Goal: Information Seeking & Learning: Find specific fact

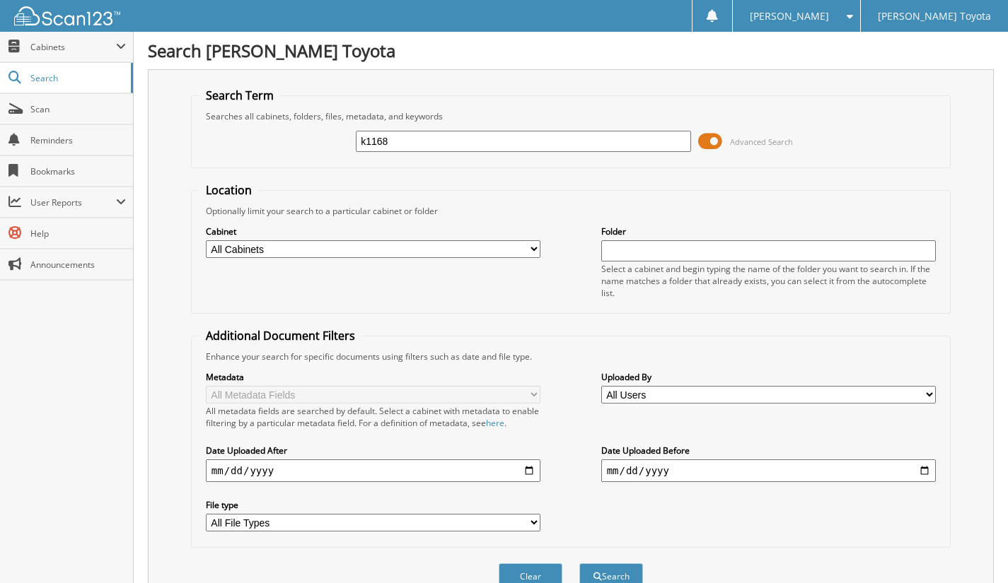
type input "k1168"
click at [579, 564] on button "Search" at bounding box center [611, 577] width 64 height 26
drag, startPoint x: 404, startPoint y: 136, endPoint x: 346, endPoint y: 147, distance: 58.9
click at [346, 147] on div "k1168 Advanced Search" at bounding box center [571, 141] width 744 height 38
type input "e9063"
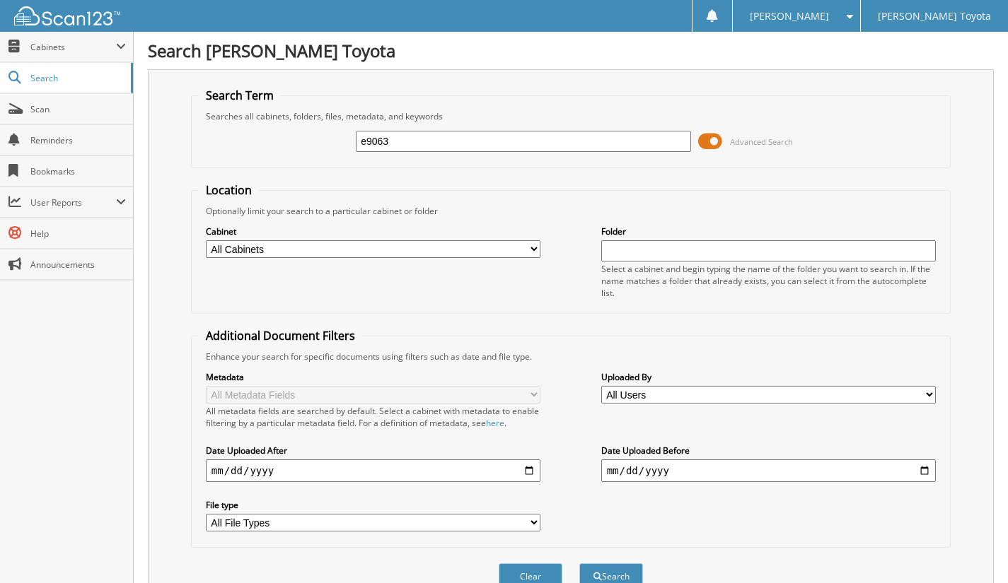
click at [579, 564] on button "Search" at bounding box center [611, 577] width 64 height 26
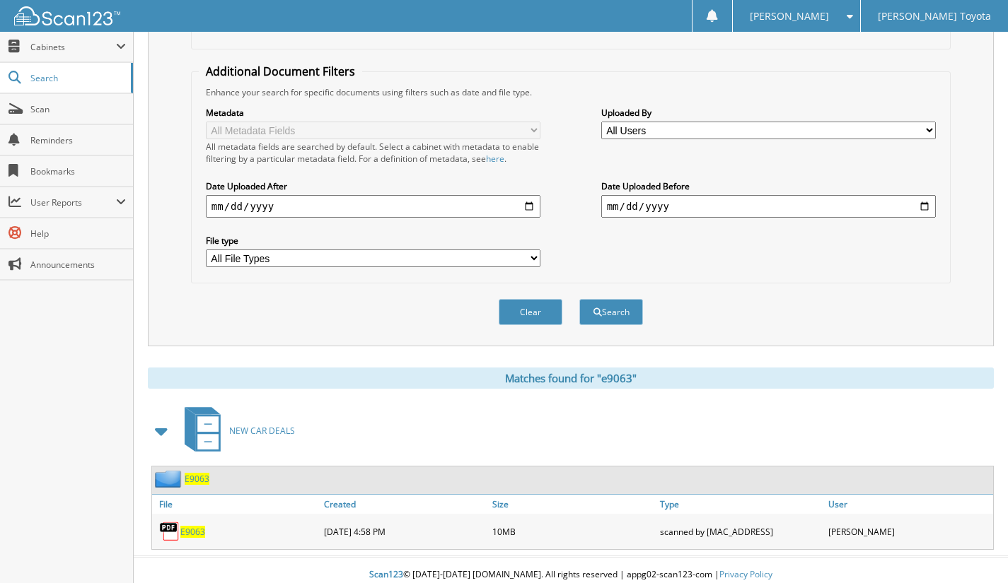
scroll to position [267, 0]
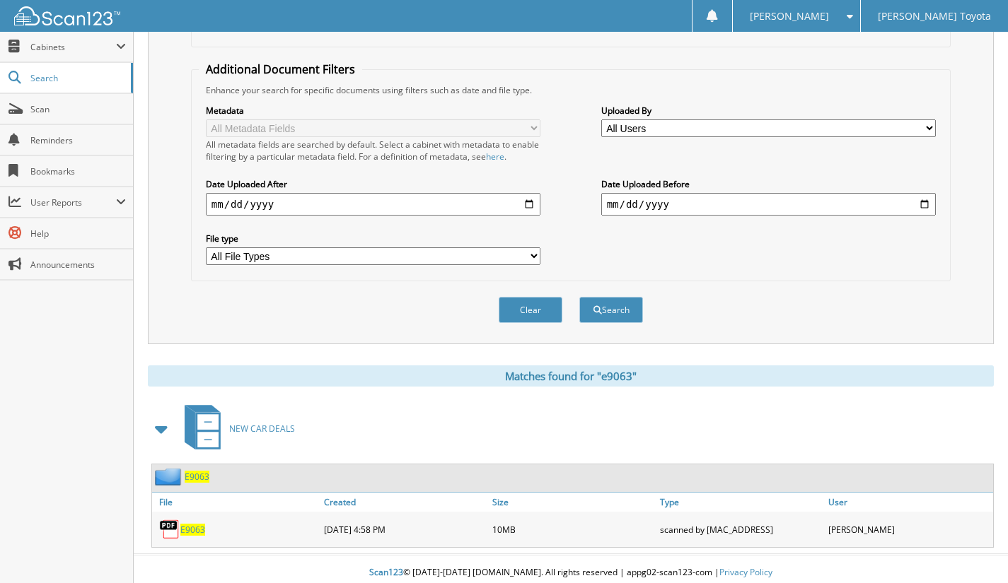
click at [186, 526] on span "E9063" at bounding box center [192, 530] width 25 height 12
